Goal: Information Seeking & Learning: Learn about a topic

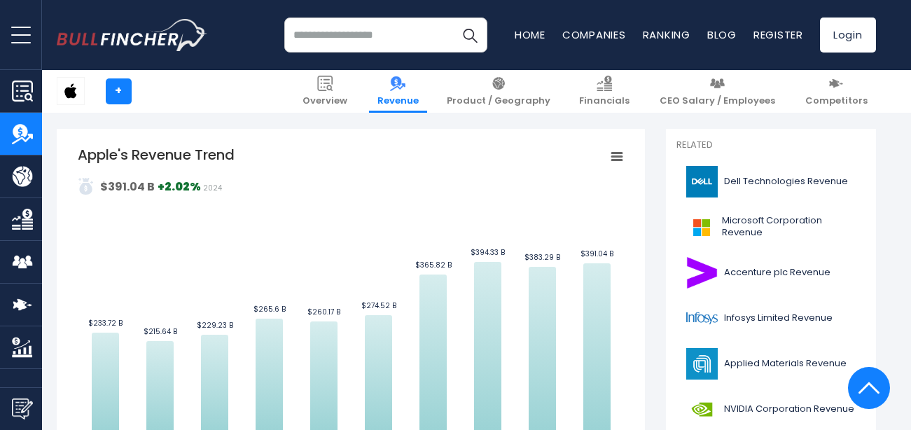
scroll to position [280, 0]
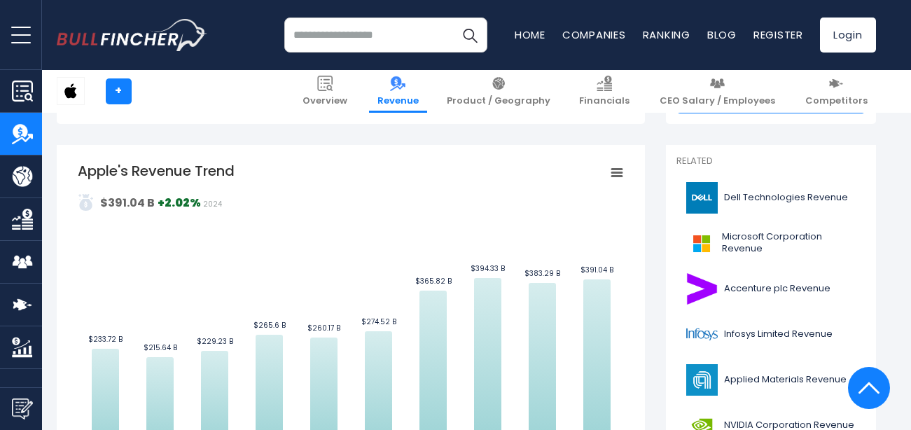
click at [622, 178] on rect "Apple's Revenue Trend" at bounding box center [616, 173] width 20 height 20
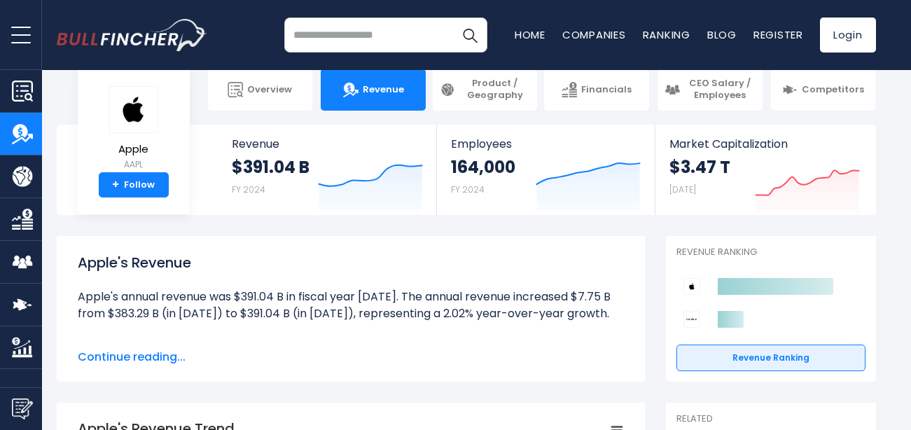
scroll to position [0, 0]
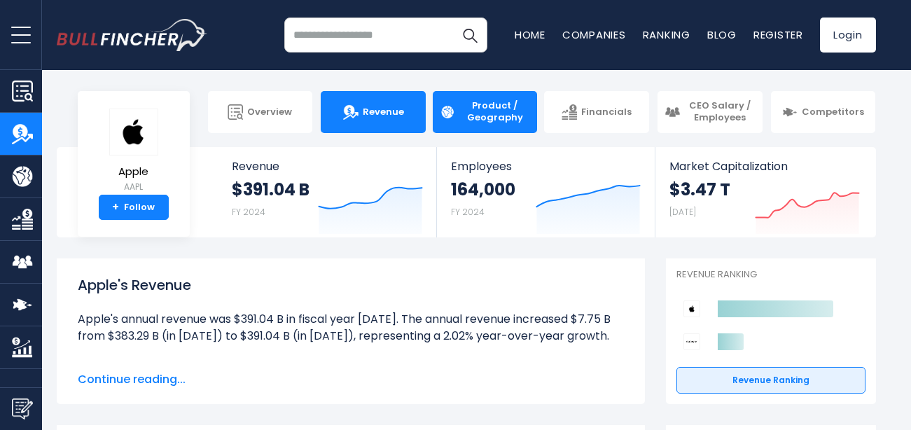
click at [485, 112] on span "Product / Geography" at bounding box center [494, 112] width 71 height 24
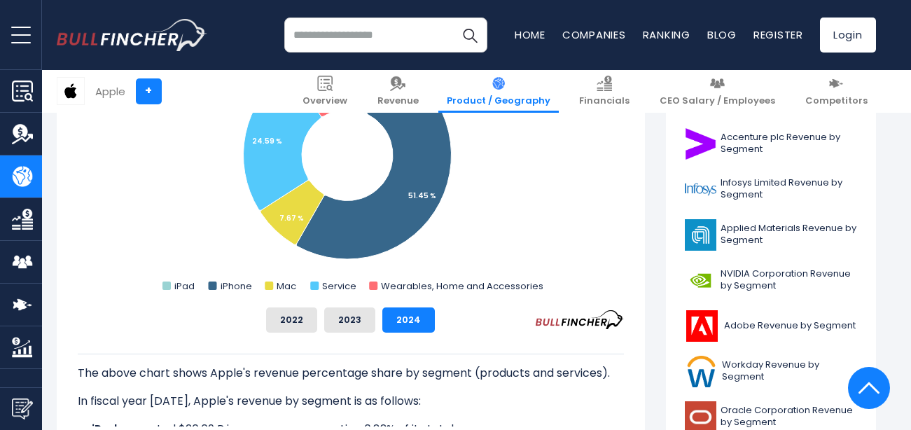
scroll to position [560, 0]
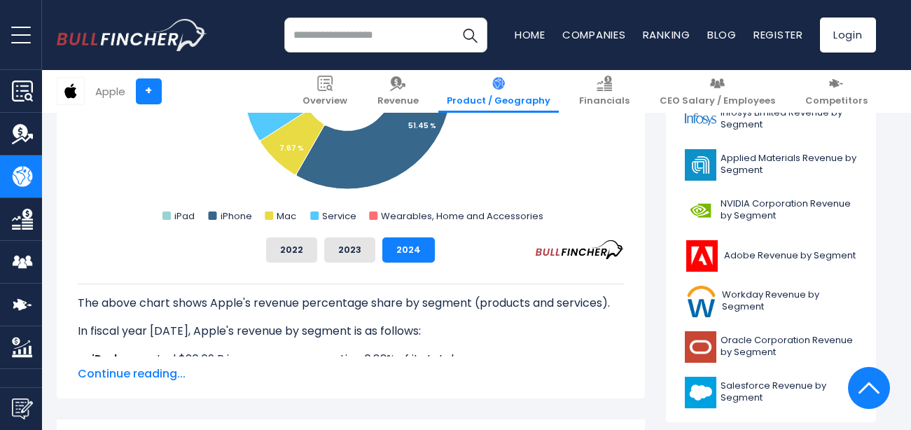
click at [167, 370] on span "Continue reading..." at bounding box center [351, 373] width 546 height 17
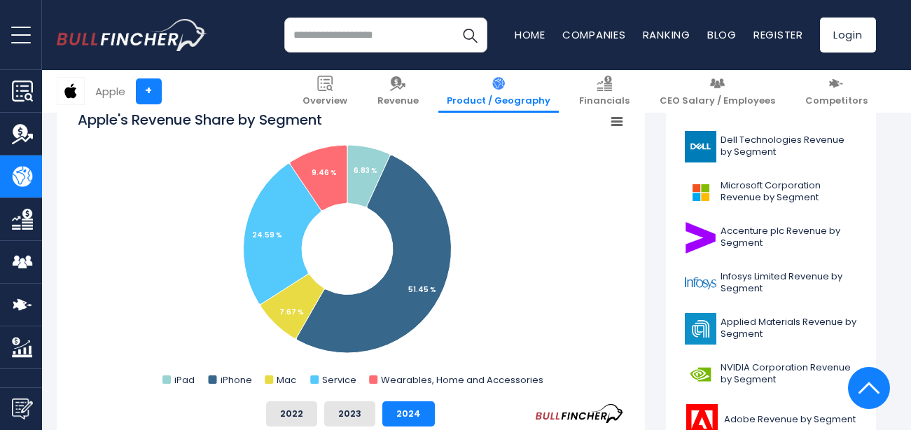
scroll to position [420, 0]
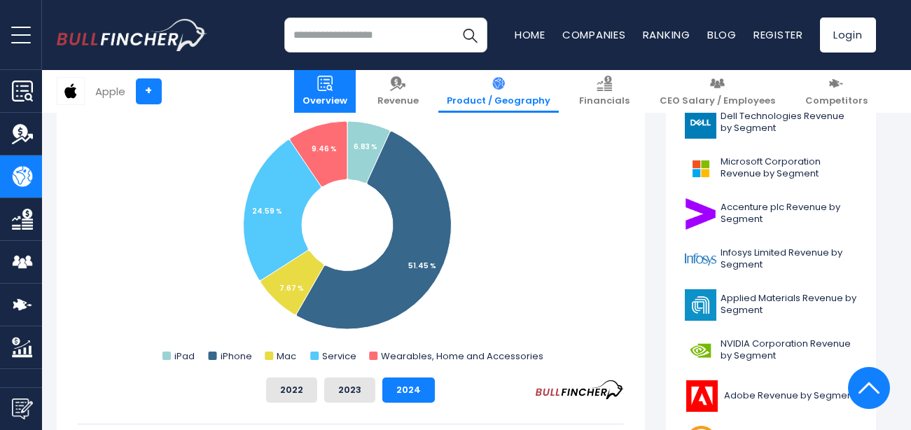
click at [332, 85] on img at bounding box center [324, 83] width 15 height 15
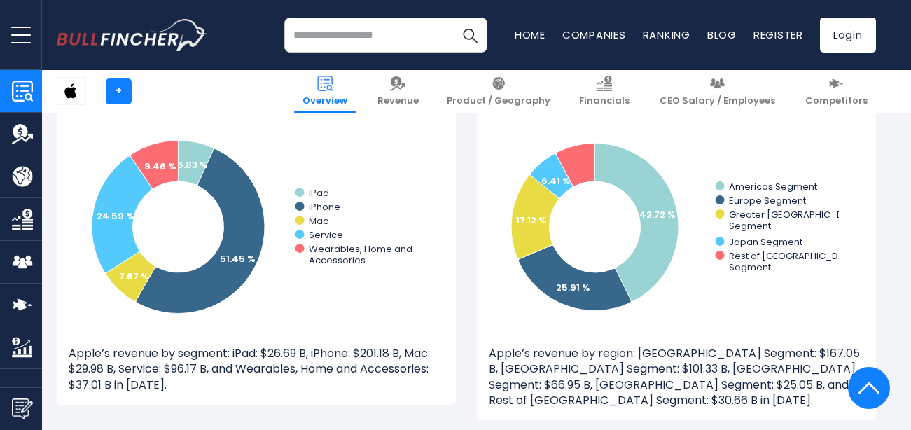
scroll to position [1330, 0]
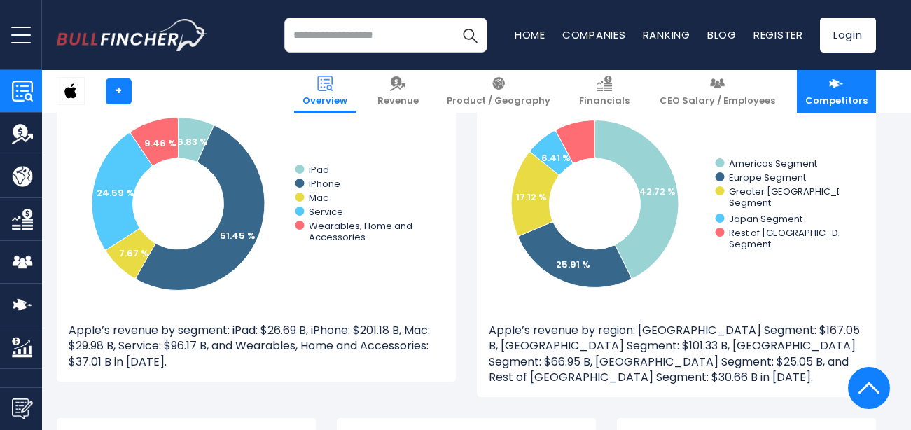
click at [841, 79] on img at bounding box center [835, 83] width 15 height 15
click at [824, 98] on span "Competitors" at bounding box center [836, 101] width 62 height 12
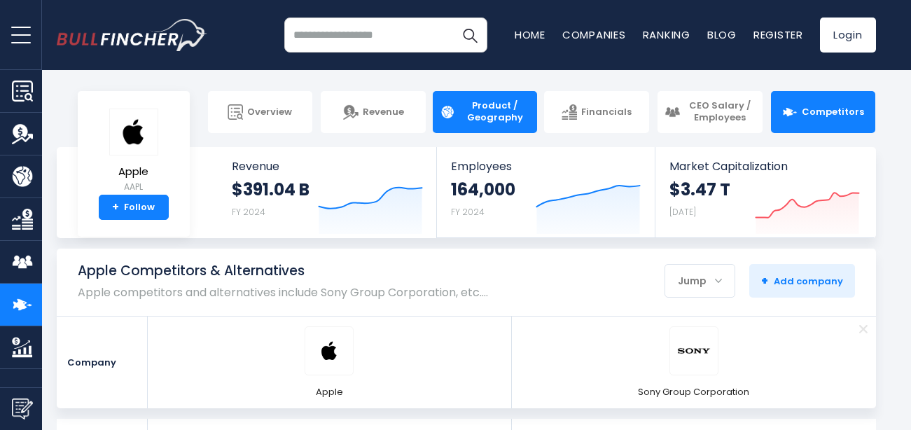
click at [500, 115] on span "Product / Geography" at bounding box center [494, 112] width 71 height 24
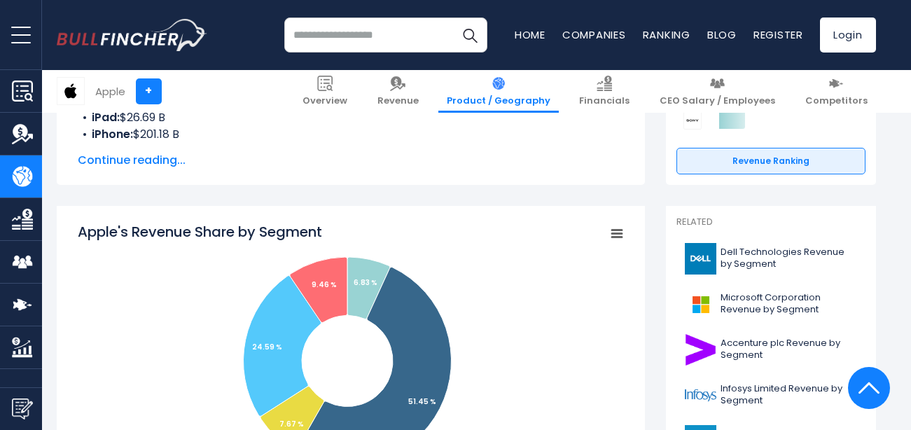
scroll to position [350, 0]
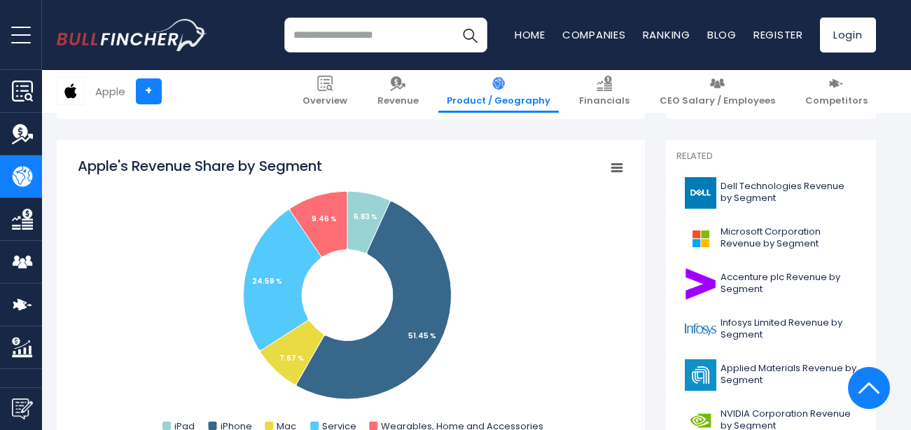
click at [624, 173] on div "Apple's Revenue Share by Segment Created with Highcharts 12.1.2 Chart context m…" at bounding box center [351, 374] width 588 height 468
click at [619, 168] on icon "Apple's Revenue Share by Segment" at bounding box center [617, 167] width 10 height 7
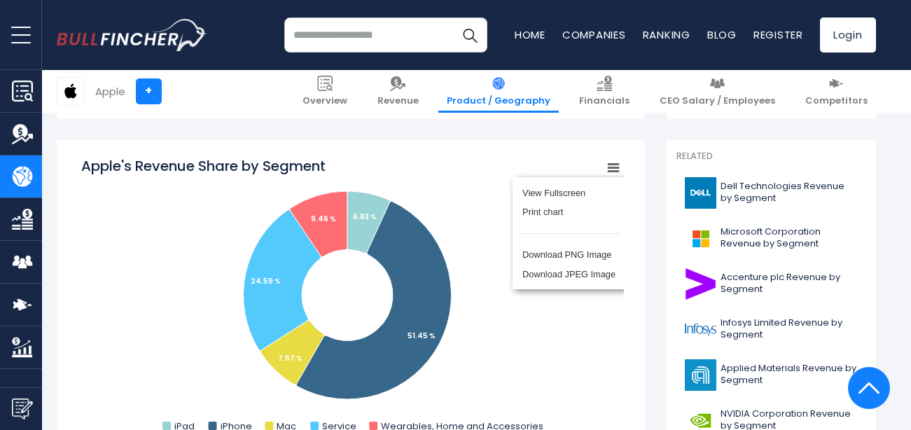
click at [493, 158] on div "View Fullscreen Print chart Download PNG Image Download JPEG Image" at bounding box center [569, 232] width 153 height 151
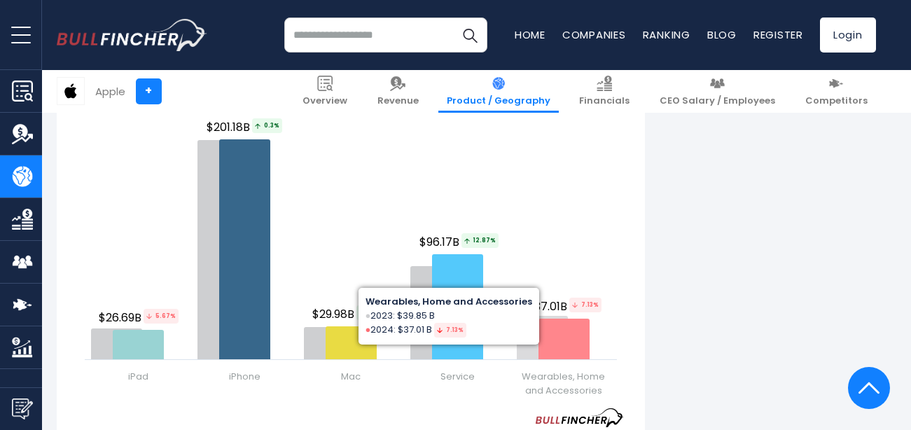
scroll to position [1750, 0]
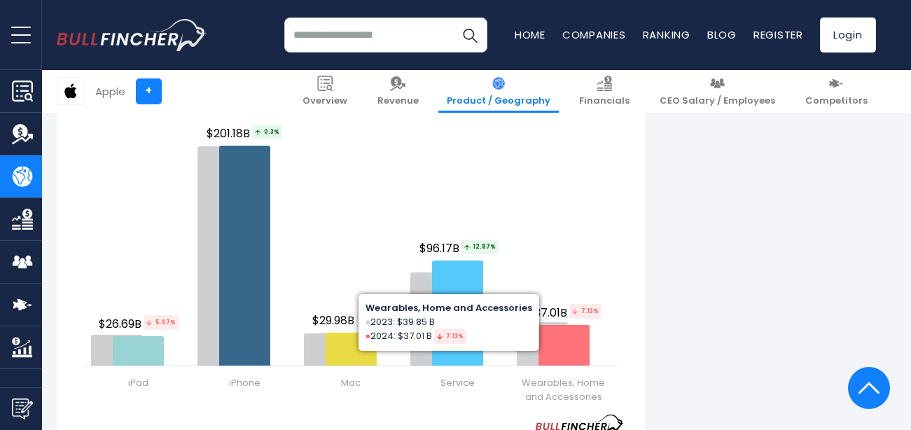
click at [540, 100] on span "Product / Geography" at bounding box center [499, 101] width 104 height 12
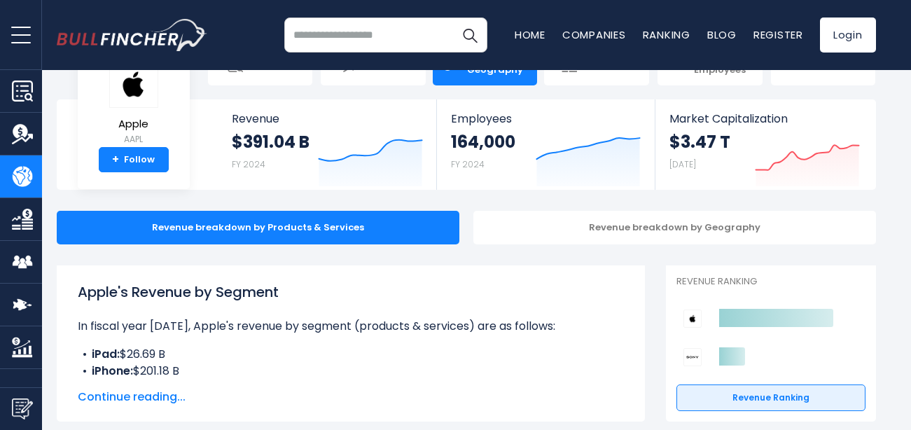
scroll to position [70, 0]
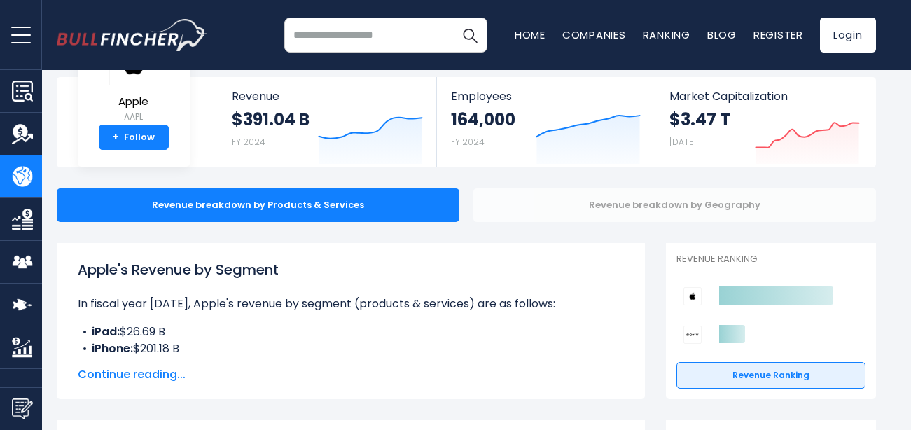
click at [645, 199] on div "Revenue breakdown by Geography" at bounding box center [674, 205] width 402 height 34
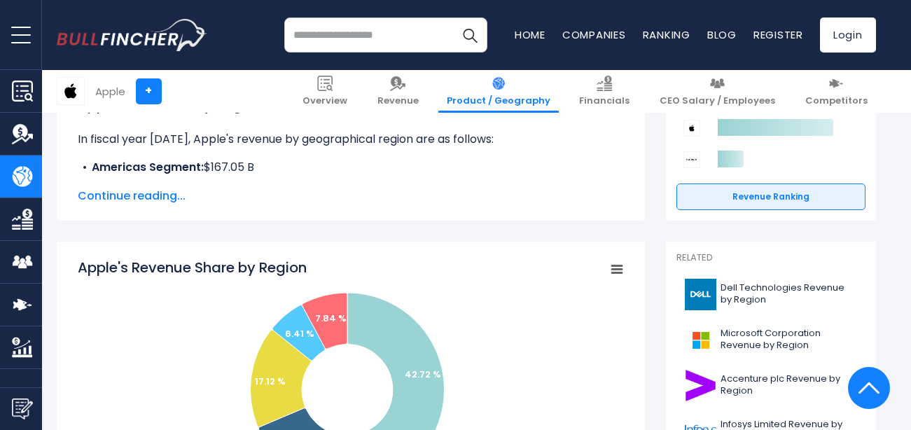
scroll to position [210, 0]
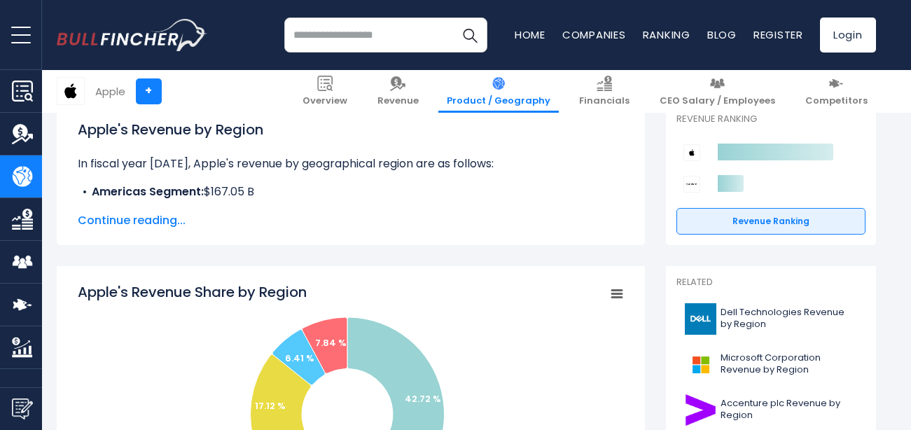
click at [162, 225] on span "Continue reading..." at bounding box center [351, 220] width 546 height 17
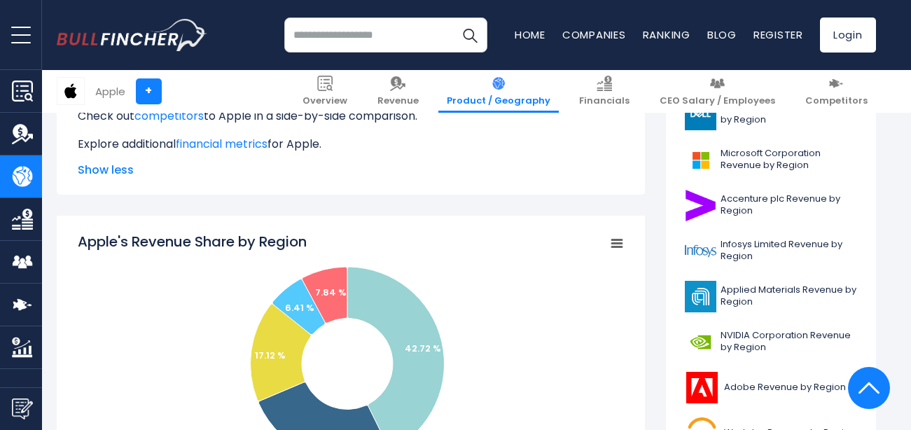
scroll to position [420, 0]
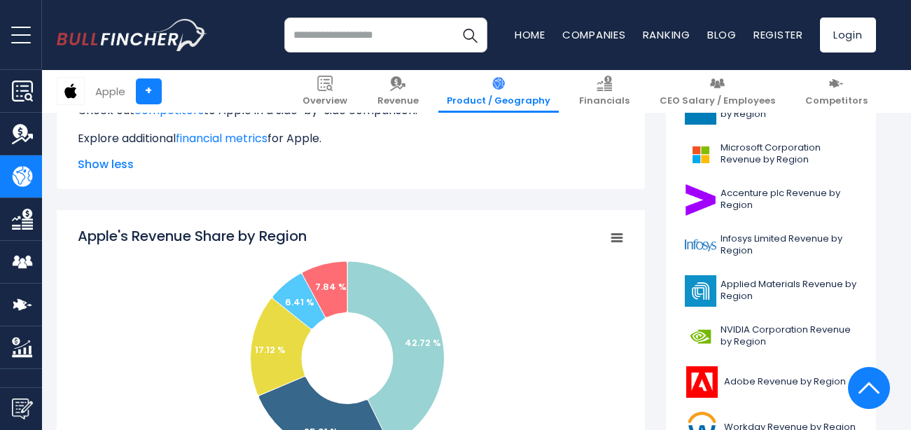
click at [110, 163] on span "Show less" at bounding box center [351, 164] width 546 height 17
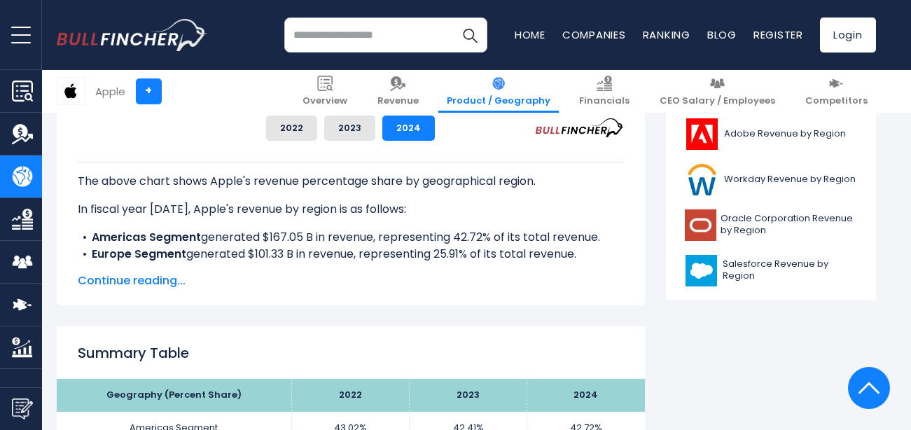
scroll to position [700, 0]
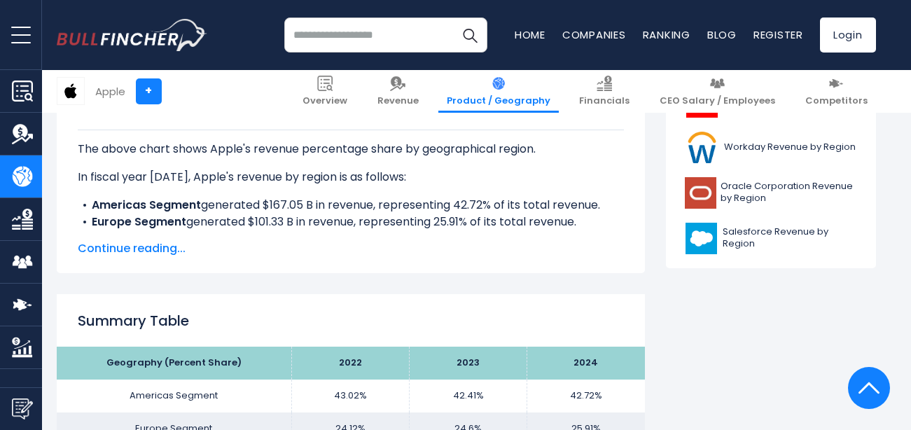
click at [167, 246] on span "Continue reading..." at bounding box center [351, 248] width 546 height 17
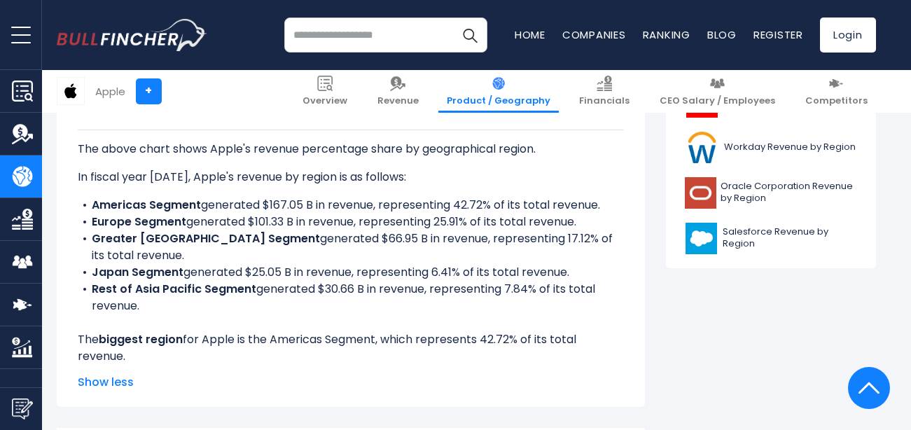
click at [110, 382] on span "Show less" at bounding box center [351, 382] width 546 height 17
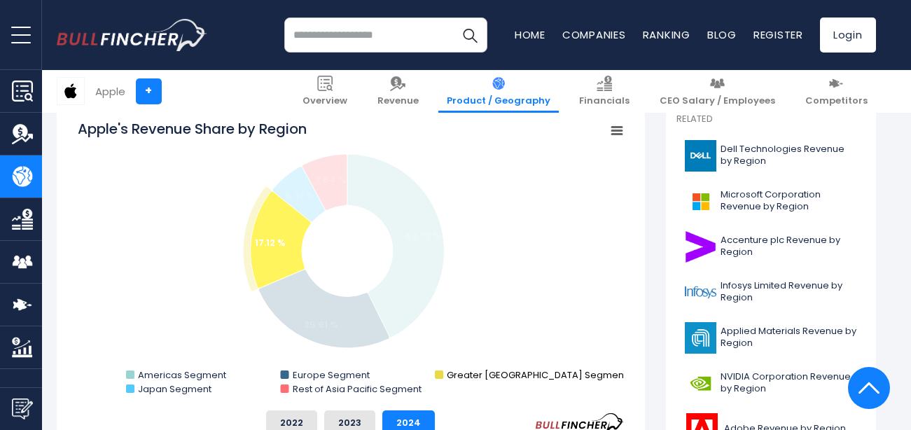
scroll to position [350, 0]
